Goal: Navigation & Orientation: Find specific page/section

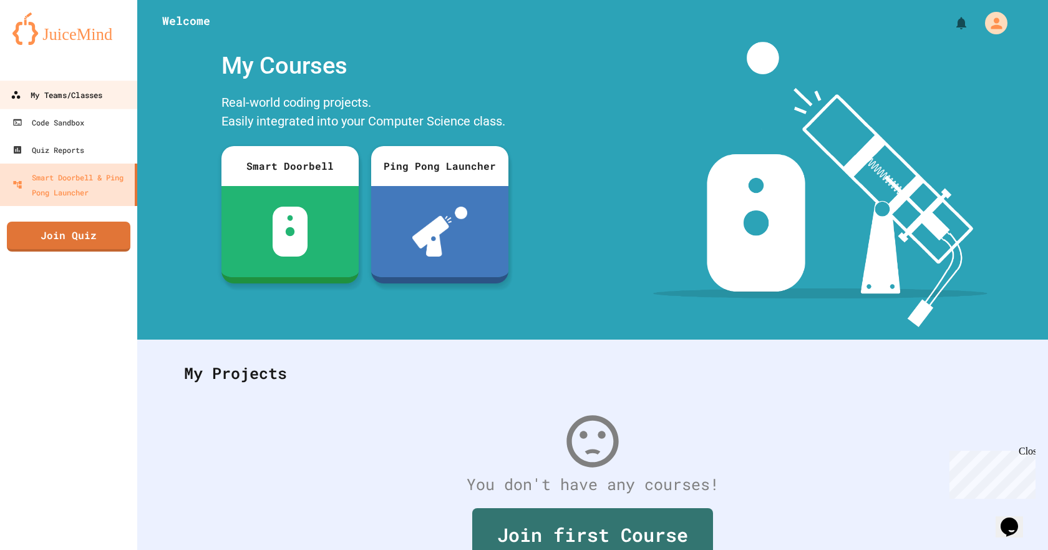
click at [102, 107] on link "My Teams/Classes" at bounding box center [69, 94] width 142 height 28
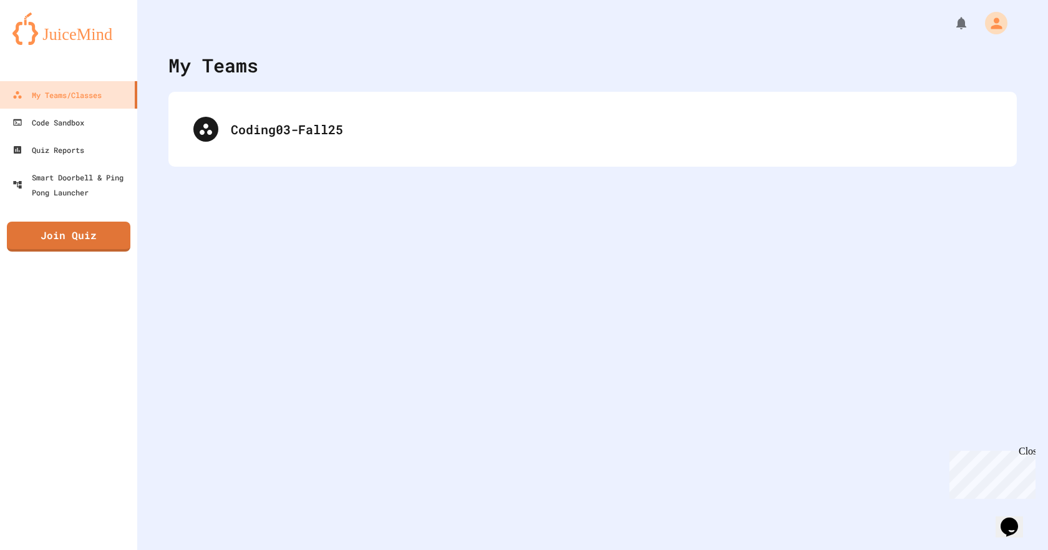
click at [286, 100] on div "Coding03-Fall25" at bounding box center [592, 129] width 848 height 75
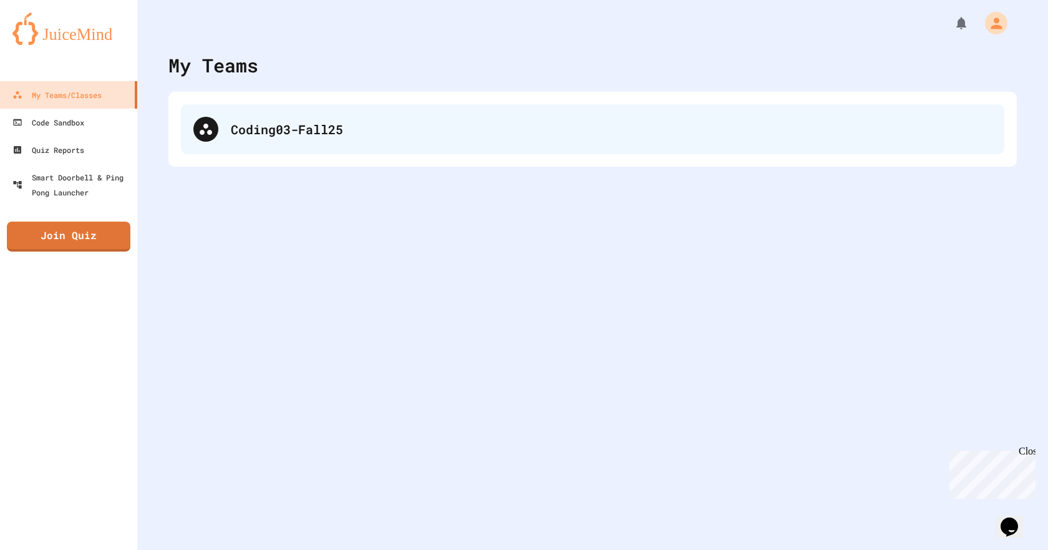
click at [286, 109] on div "Coding03-Fall25" at bounding box center [592, 129] width 823 height 50
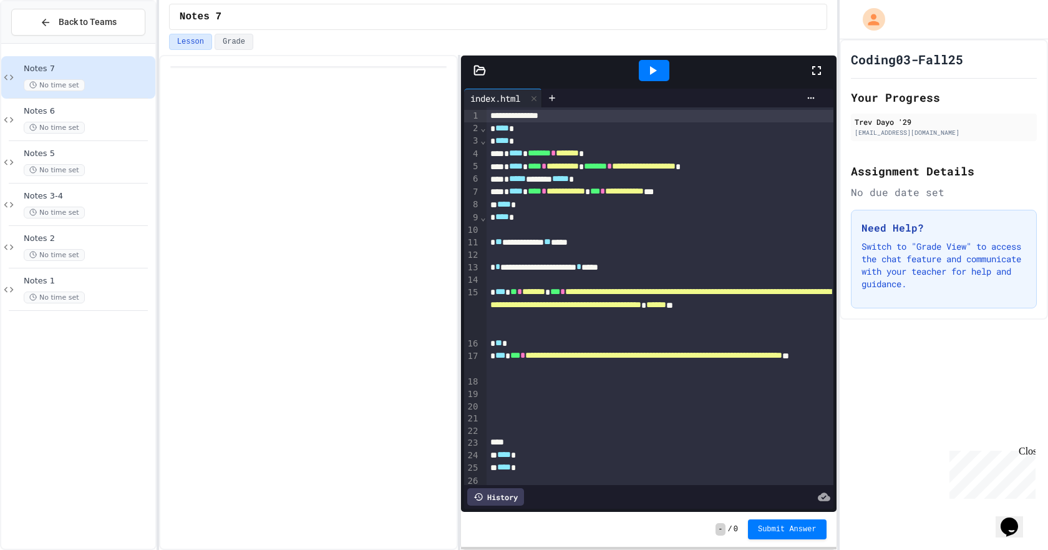
scroll to position [4, 0]
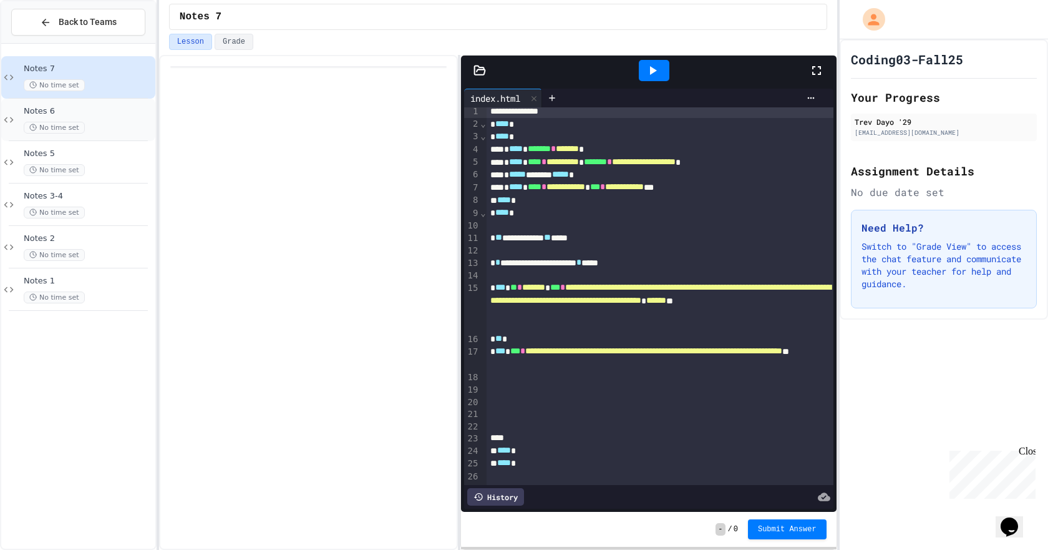
click at [31, 137] on div "Notes 6 No time set" at bounding box center [78, 120] width 154 height 42
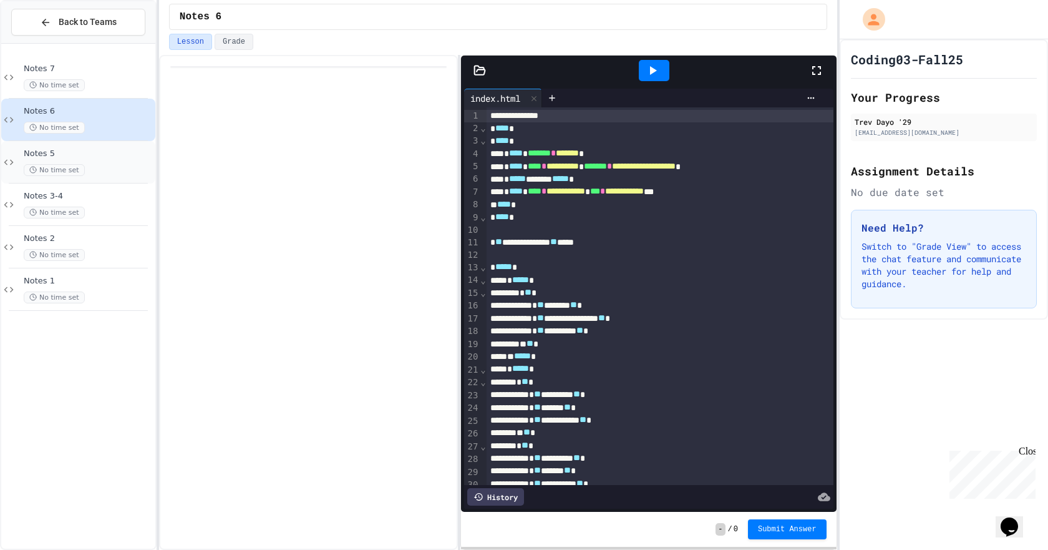
click at [49, 157] on span "Notes 5" at bounding box center [88, 153] width 129 height 11
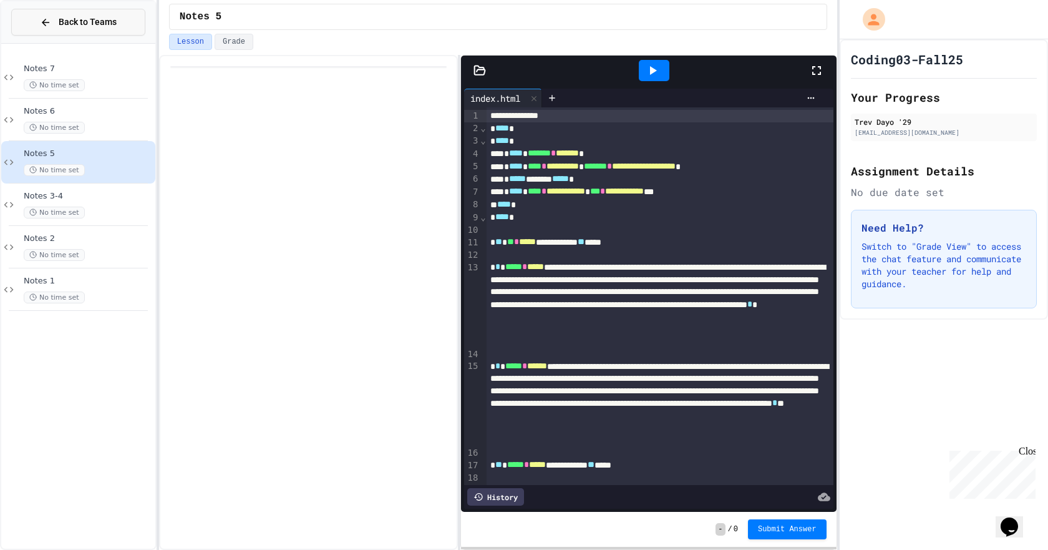
click at [29, 14] on button "Back to Teams" at bounding box center [78, 22] width 134 height 27
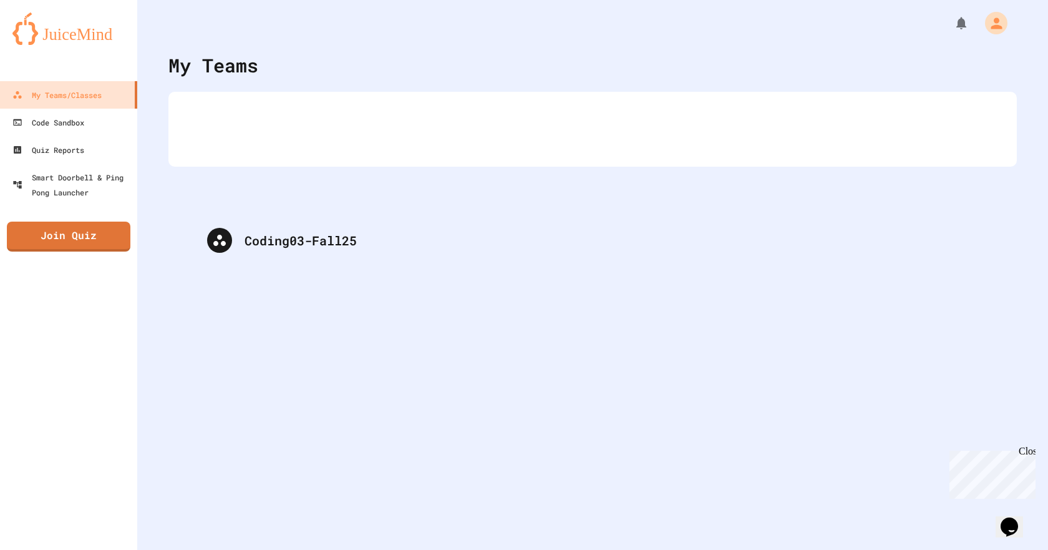
drag, startPoint x: 211, startPoint y: 146, endPoint x: 225, endPoint y: 261, distance: 116.2
click at [225, 261] on div "My Teams Coding03-Fall25" at bounding box center [592, 275] width 911 height 550
click at [1019, 527] on icon "Opens Chat This icon Opens the chat window." at bounding box center [1009, 526] width 20 height 20
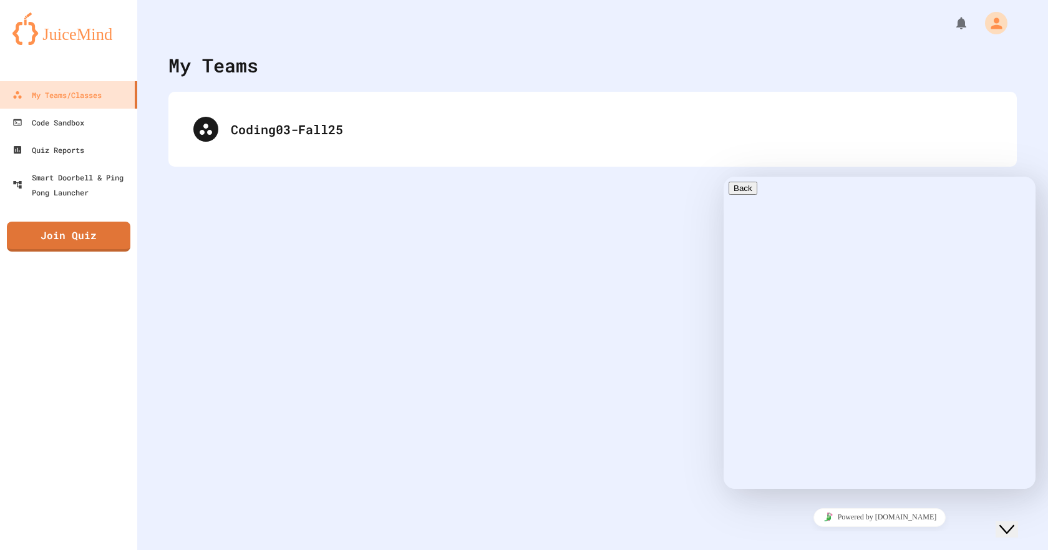
click at [1014, 523] on icon "Close Chat This icon closes the chat window." at bounding box center [1006, 528] width 15 height 15
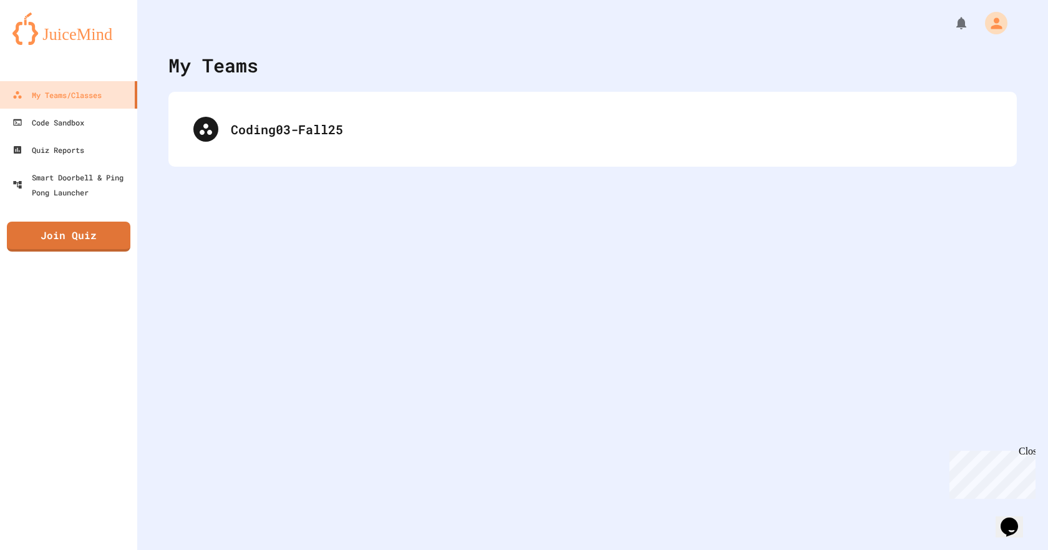
click at [1017, 523] on icon "Opens Chat This icon Opens the chat window." at bounding box center [1009, 526] width 20 height 20
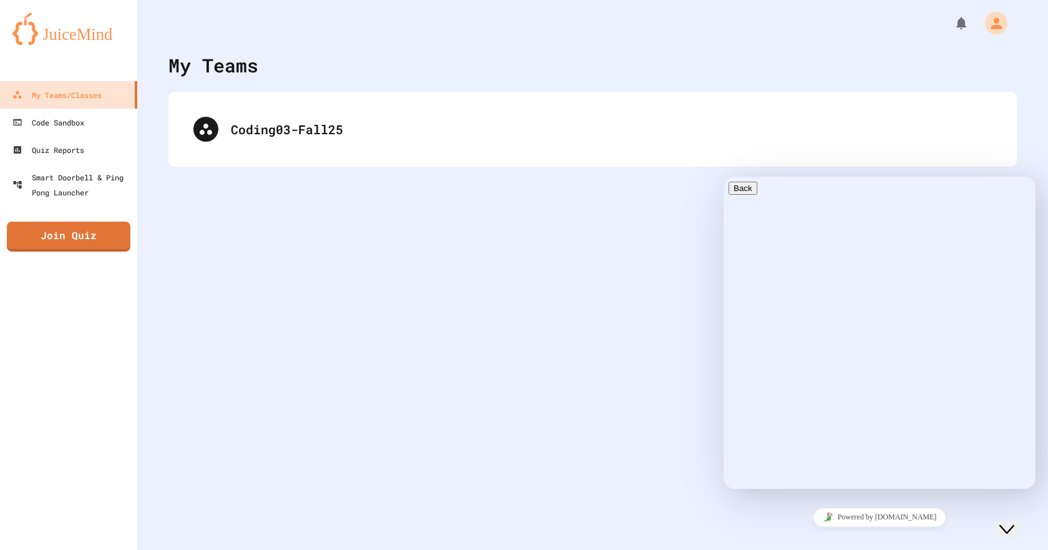
click at [1014, 523] on icon "Close Chat This icon closes the chat window." at bounding box center [1006, 528] width 15 height 15
